Goal: Information Seeking & Learning: Learn about a topic

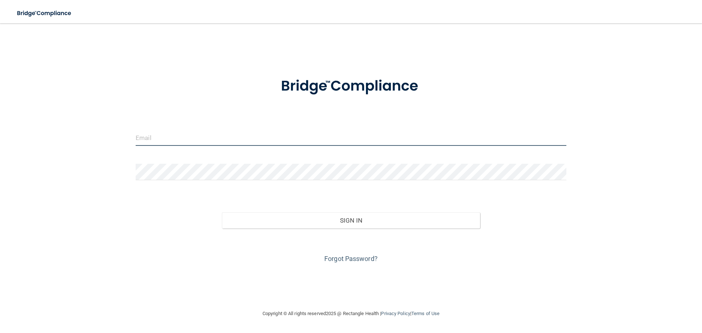
click at [151, 140] on input "email" at bounding box center [351, 137] width 431 height 16
type input "[EMAIL_ADDRESS][DOMAIN_NAME]"
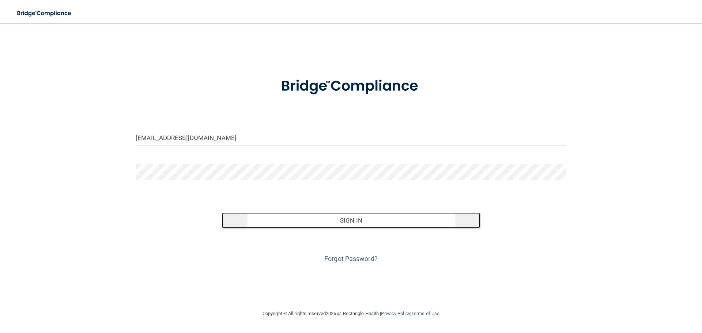
click at [290, 217] on button "Sign In" at bounding box center [351, 220] width 258 height 16
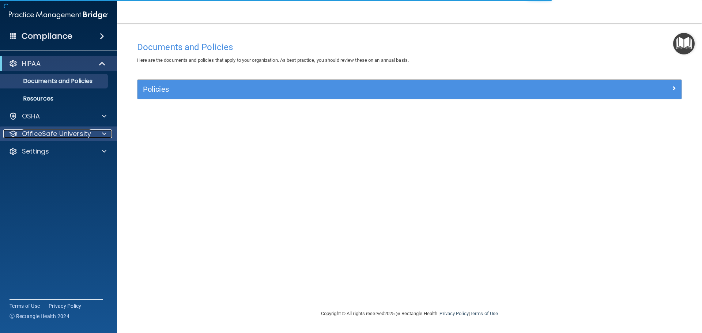
click at [105, 133] on span at bounding box center [104, 133] width 4 height 9
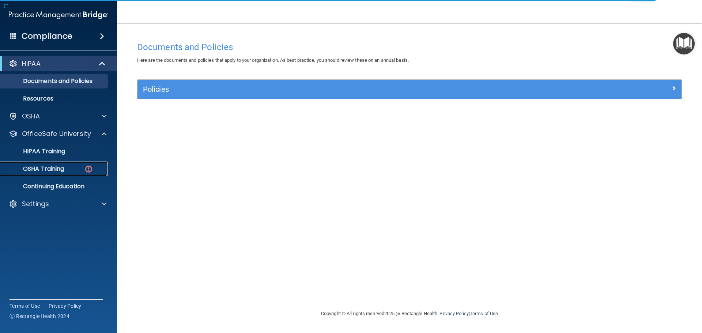
click at [49, 169] on p "OSHA Training" at bounding box center [34, 168] width 59 height 7
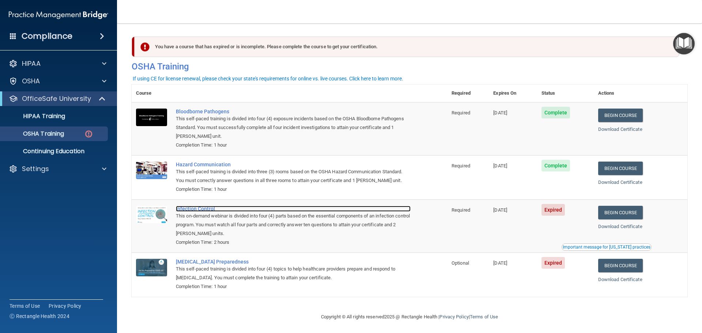
click at [200, 208] on div "Infection Control" at bounding box center [293, 209] width 235 height 6
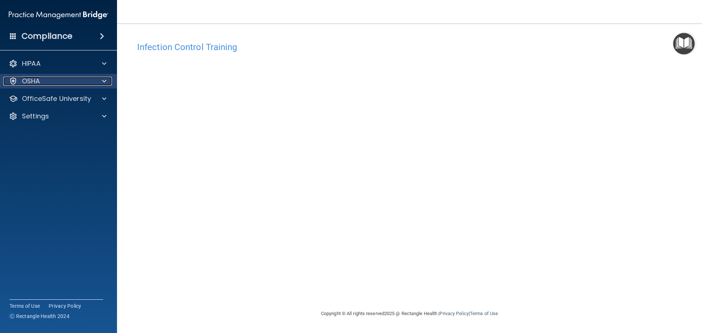
click at [103, 82] on span at bounding box center [104, 81] width 4 height 9
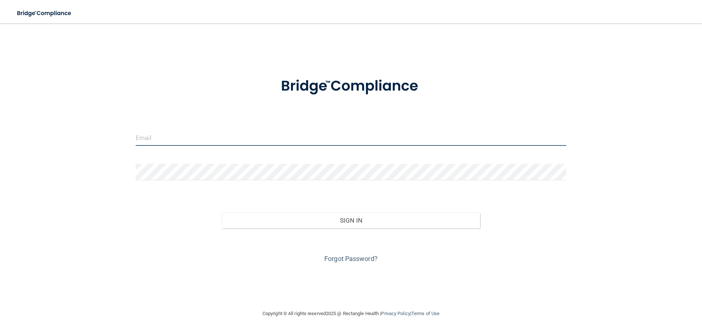
click at [155, 136] on input "email" at bounding box center [351, 137] width 431 height 16
type input "[EMAIL_ADDRESS][DOMAIN_NAME]"
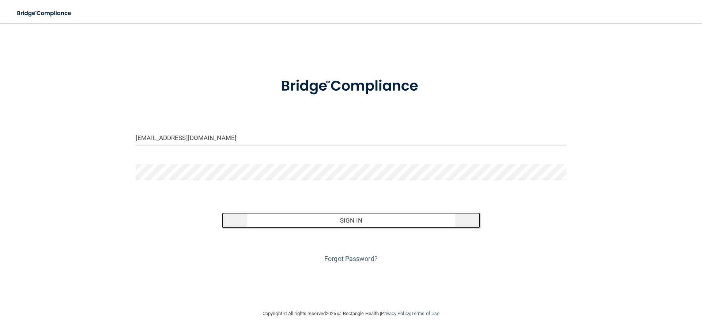
click at [346, 223] on button "Sign In" at bounding box center [351, 220] width 258 height 16
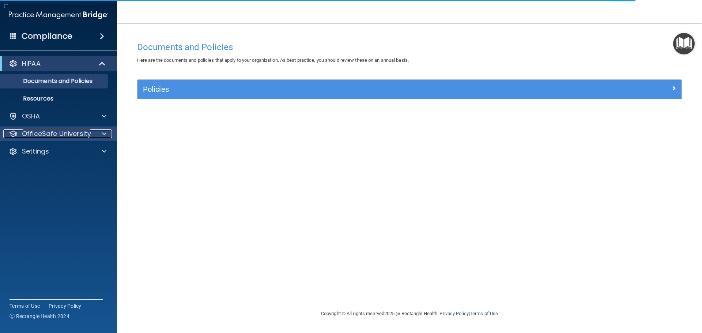
click at [104, 133] on span at bounding box center [104, 133] width 4 height 9
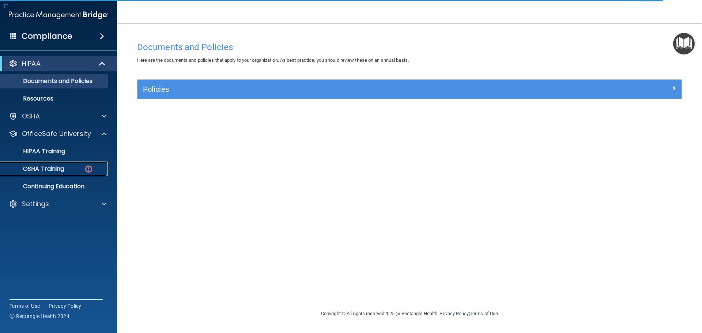
click at [87, 168] on img at bounding box center [88, 168] width 9 height 9
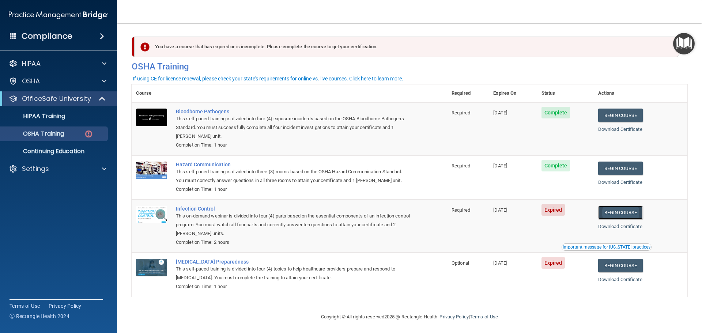
click at [623, 215] on link "Begin Course" at bounding box center [620, 213] width 45 height 14
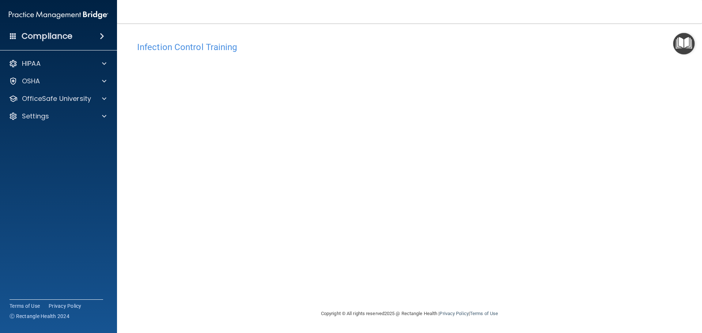
click at [521, 192] on div "Infection Control Training This course doesn’t expire until 08/19/2025. Are you…" at bounding box center [410, 173] width 556 height 271
